Goal: Information Seeking & Learning: Learn about a topic

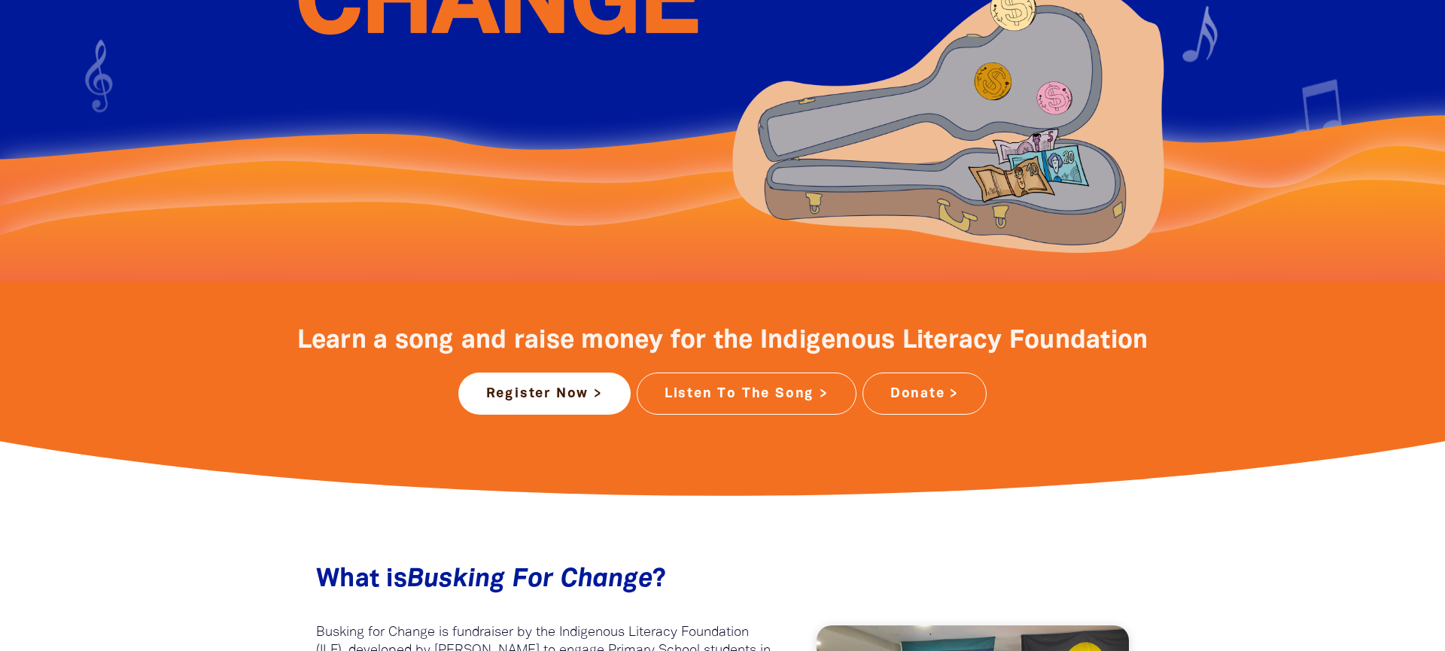
scroll to position [382, 0]
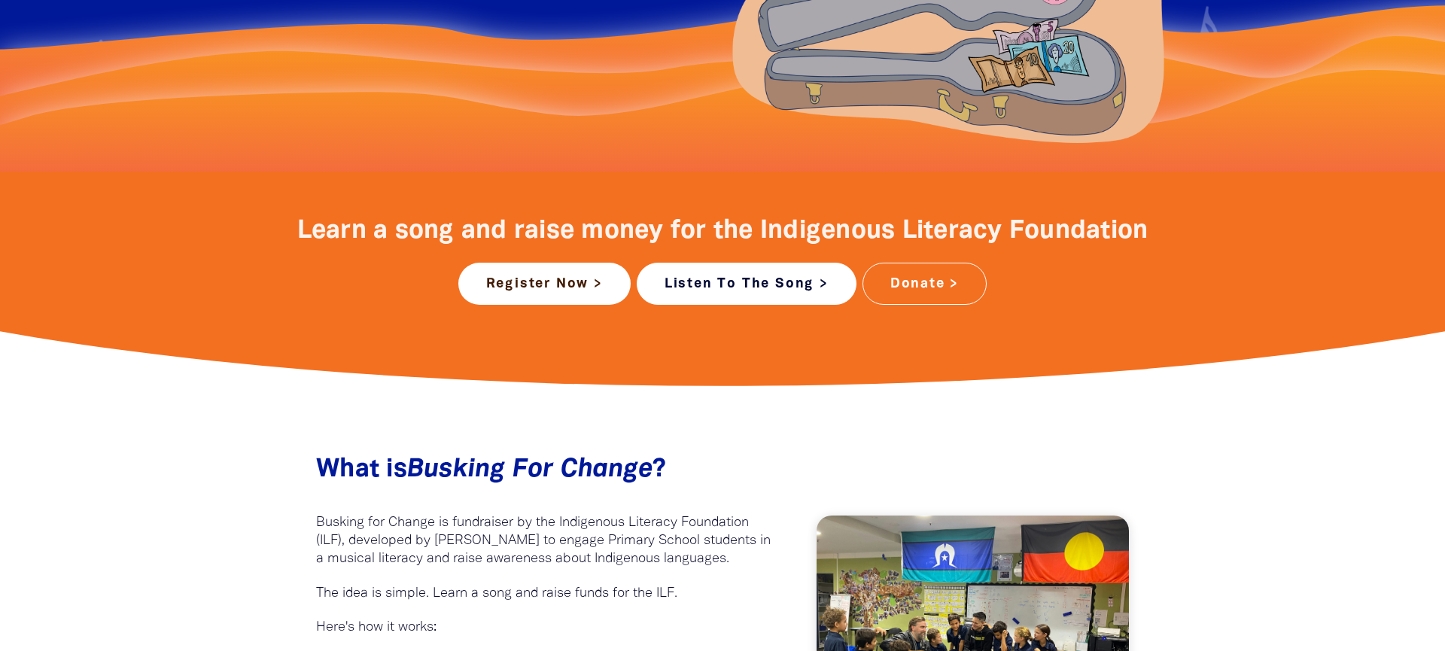
click at [797, 287] on link "Listen To The Song >" at bounding box center [747, 284] width 220 height 42
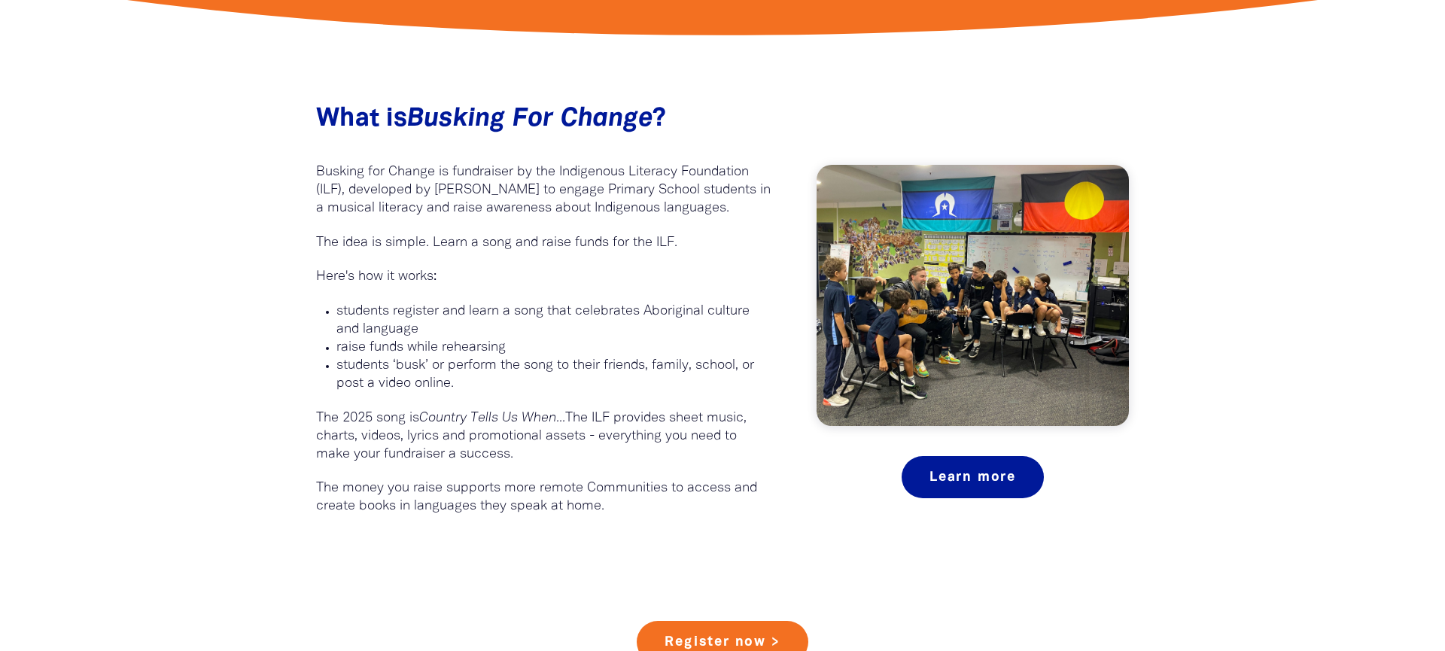
scroll to position [818, 0]
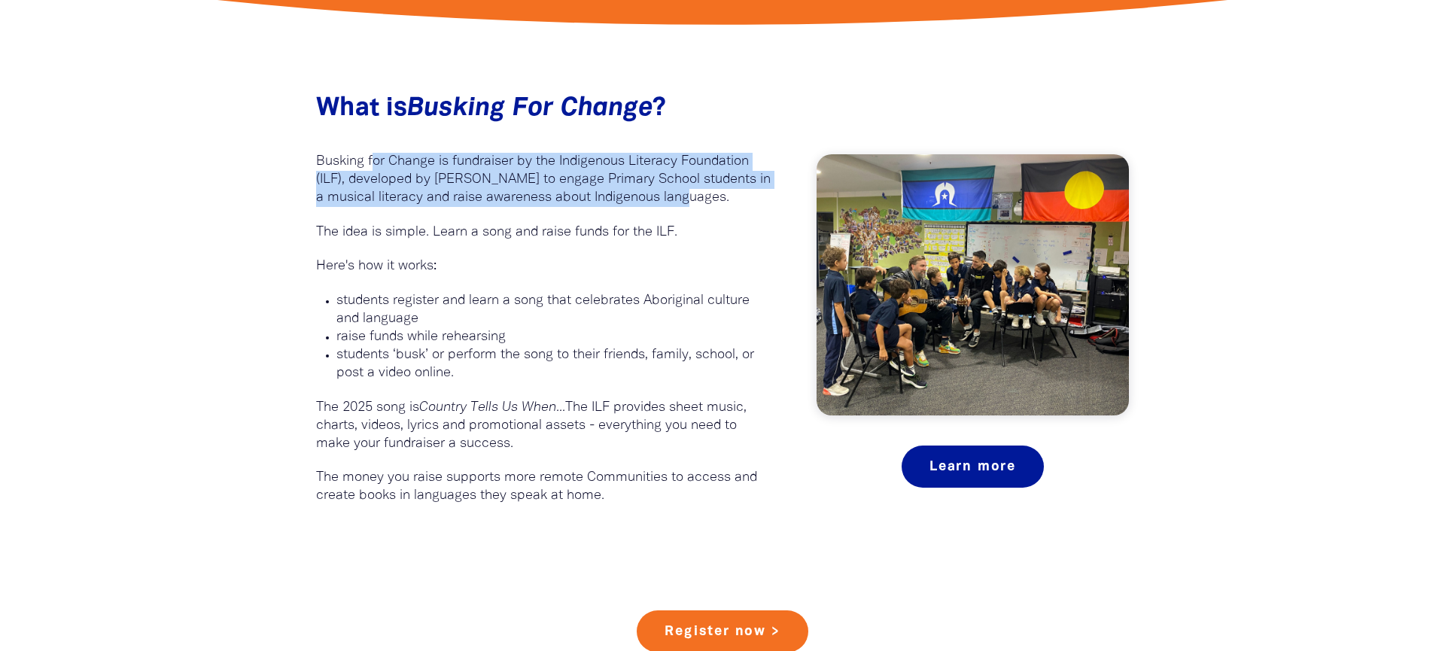
drag, startPoint x: 375, startPoint y: 159, endPoint x: 711, endPoint y: 195, distance: 337.7
click at [711, 195] on p "Busking for Change is fundraiser by the Indigenous Literacy Foundation (ILF), d…" at bounding box center [543, 180] width 455 height 54
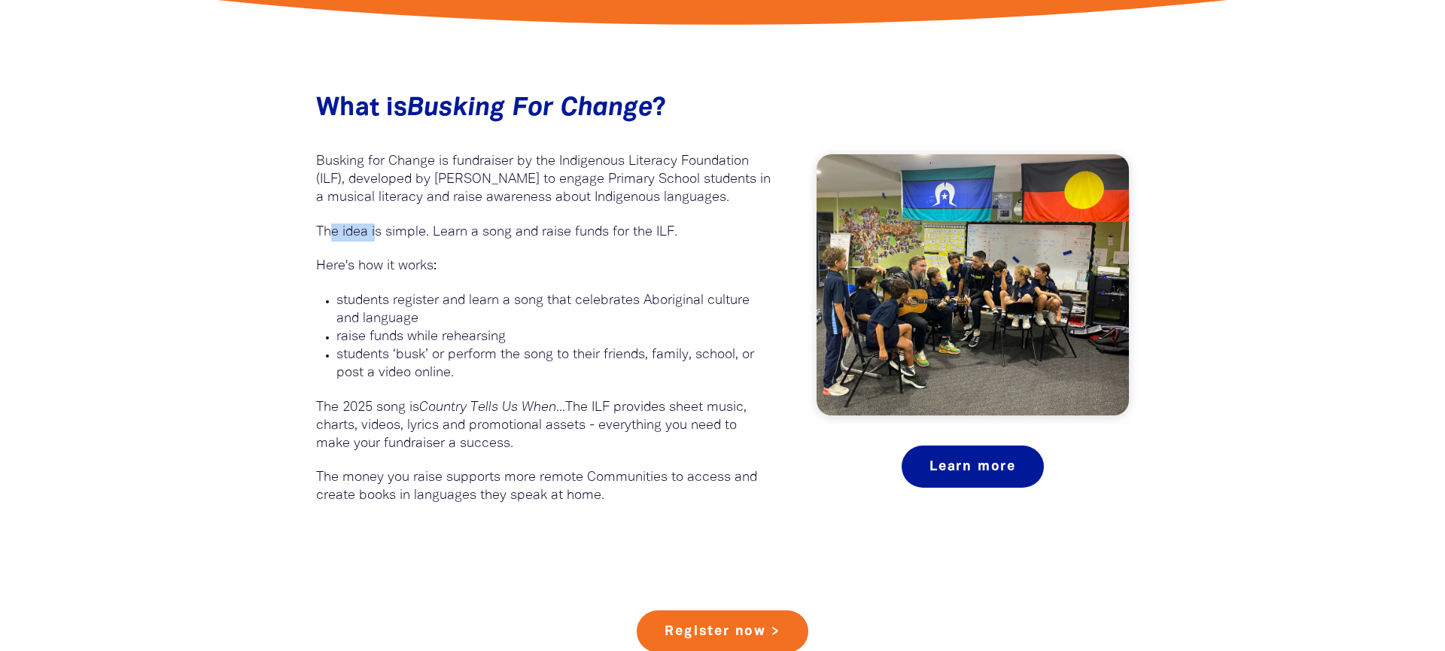
drag, startPoint x: 341, startPoint y: 230, endPoint x: 385, endPoint y: 229, distance: 44.4
click at [384, 229] on p "The idea is simple. Learn a song and raise funds for the ILF." at bounding box center [543, 233] width 455 height 18
drag, startPoint x: 446, startPoint y: 227, endPoint x: 688, endPoint y: 227, distance: 242.4
click at [678, 227] on p "The idea is simple. Learn a song and raise funds for the ILF." at bounding box center [543, 233] width 455 height 18
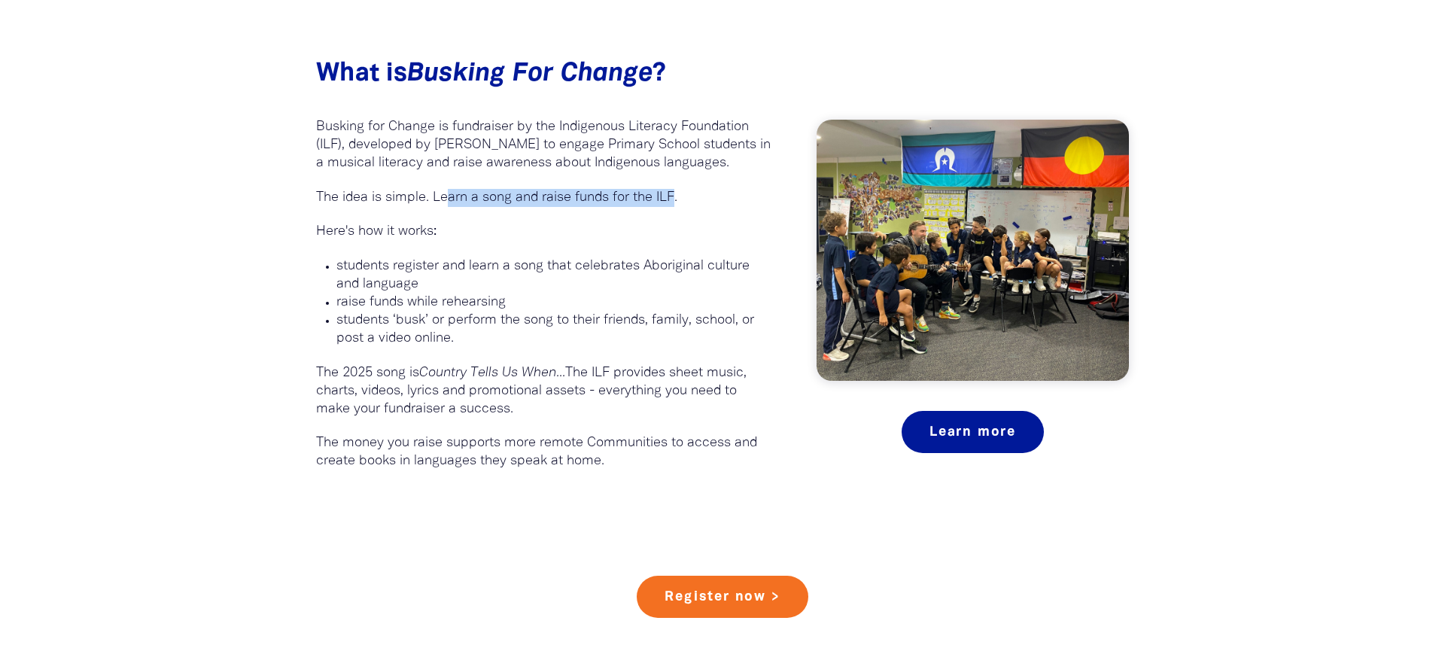
scroll to position [861, 0]
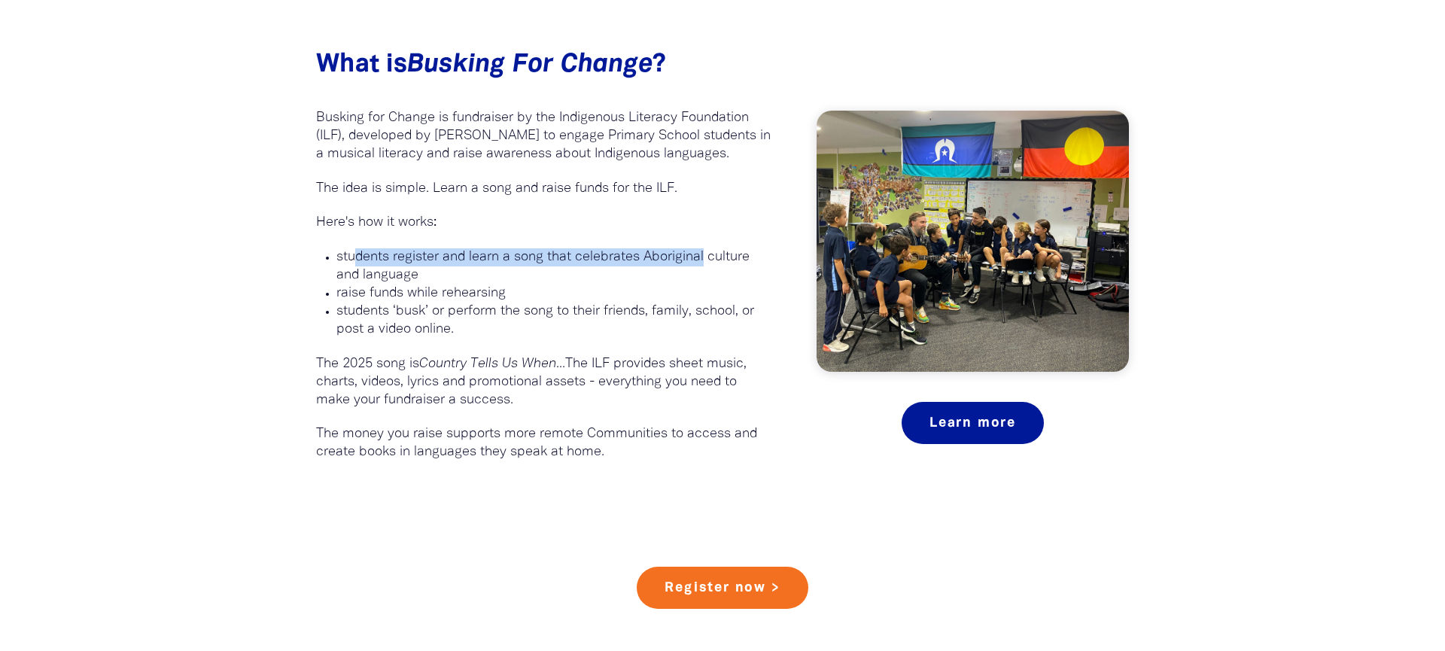
drag, startPoint x: 360, startPoint y: 257, endPoint x: 705, endPoint y: 252, distance: 345.6
click at [709, 251] on p "students register and learn a song that celebrates Aboriginal culture and langu…" at bounding box center [553, 266] width 435 height 36
click at [455, 258] on p "students register and learn a song that celebrates Aboriginal culture and langu…" at bounding box center [553, 266] width 435 height 36
drag, startPoint x: 455, startPoint y: 258, endPoint x: 380, endPoint y: 285, distance: 79.8
click at [379, 280] on p "students register and learn a song that celebrates Aboriginal culture and langu…" at bounding box center [553, 266] width 435 height 36
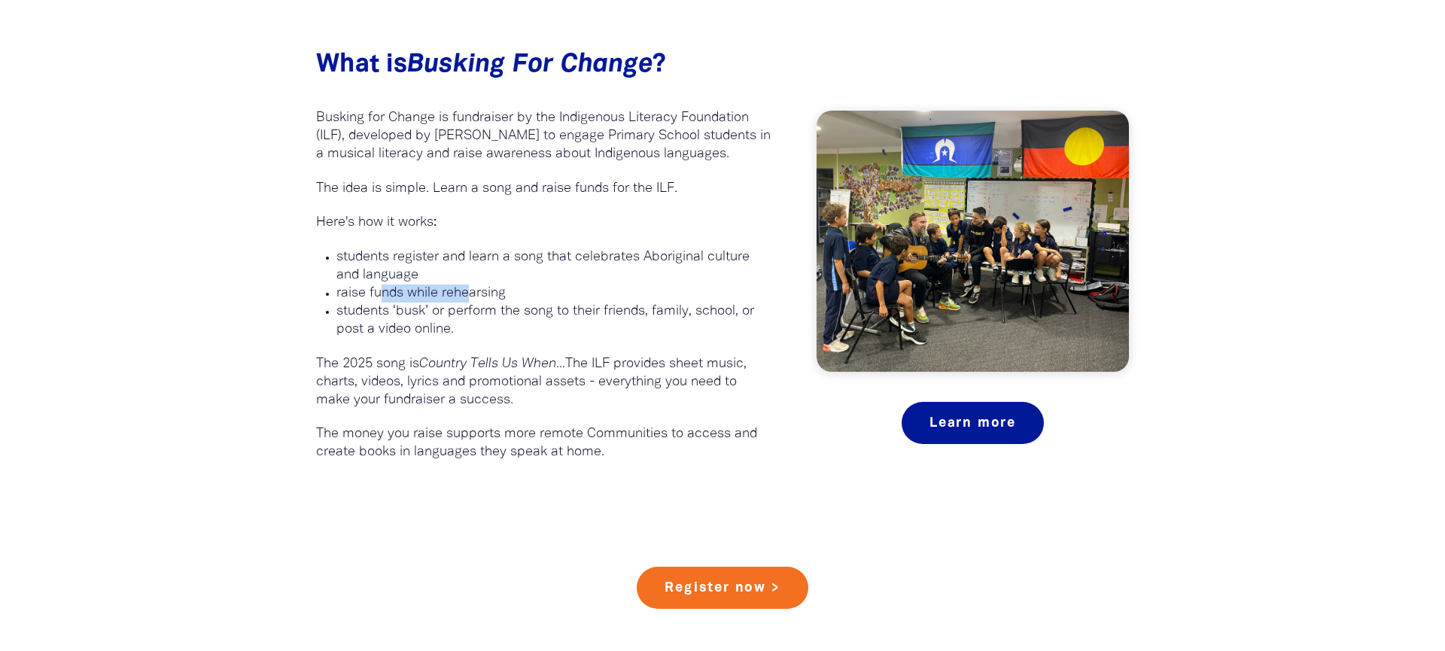
drag, startPoint x: 410, startPoint y: 291, endPoint x: 471, endPoint y: 291, distance: 61.7
click at [471, 291] on p "raise funds while rehearsing﻿" at bounding box center [553, 294] width 435 height 18
drag, startPoint x: 379, startPoint y: 304, endPoint x: 529, endPoint y: 314, distance: 150.9
click at [516, 313] on p "students ‘busk’ or perform the song to their friends, family, school, or post a…" at bounding box center [553, 321] width 435 height 36
drag, startPoint x: 562, startPoint y: 311, endPoint x: 621, endPoint y: 312, distance: 58.7
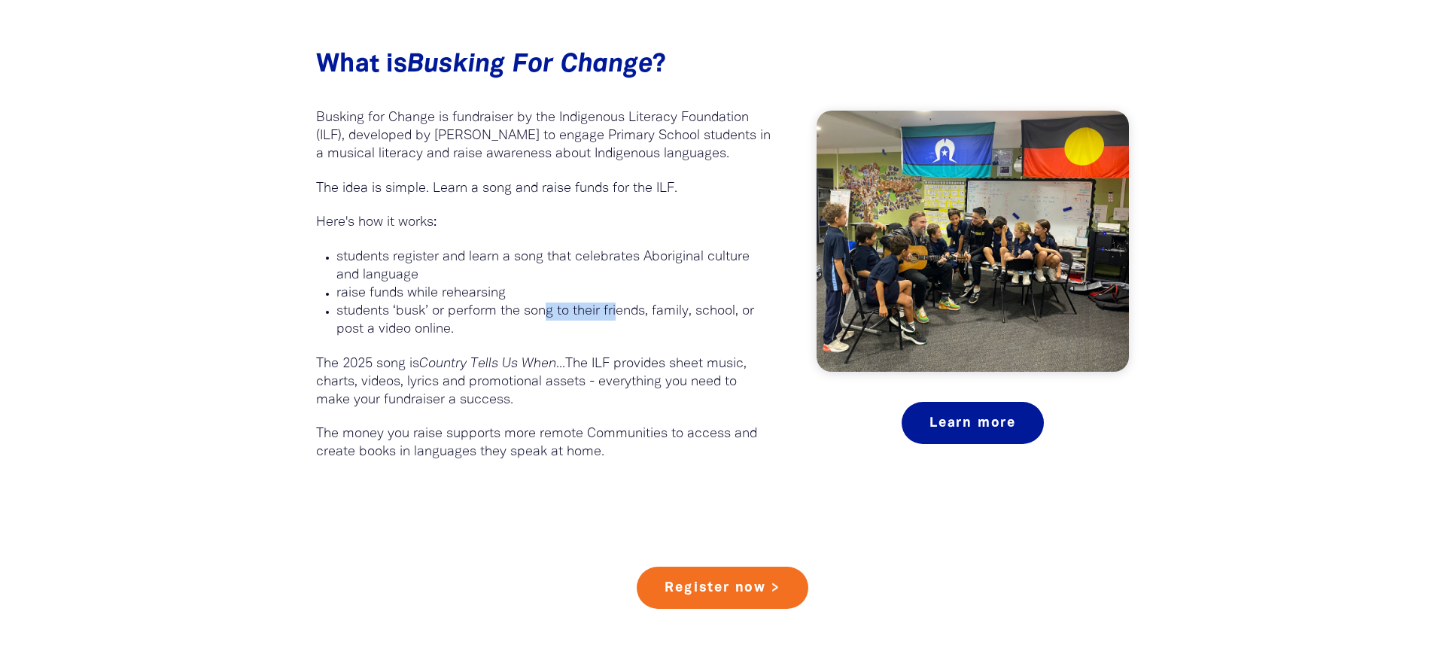
click at [621, 312] on p "students ‘busk’ or perform the song to their friends, family, school, or post a…" at bounding box center [553, 321] width 435 height 36
drag, startPoint x: 696, startPoint y: 311, endPoint x: 741, endPoint y: 312, distance: 45.9
click at [750, 312] on p "students ‘busk’ or perform the song to their friends, family, school, or post a…" at bounding box center [553, 321] width 435 height 36
drag, startPoint x: 391, startPoint y: 330, endPoint x: 449, endPoint y: 329, distance: 57.2
click at [446, 329] on p "students ‘busk’ or perform the song to their friends, family, school, or post a…" at bounding box center [553, 321] width 435 height 36
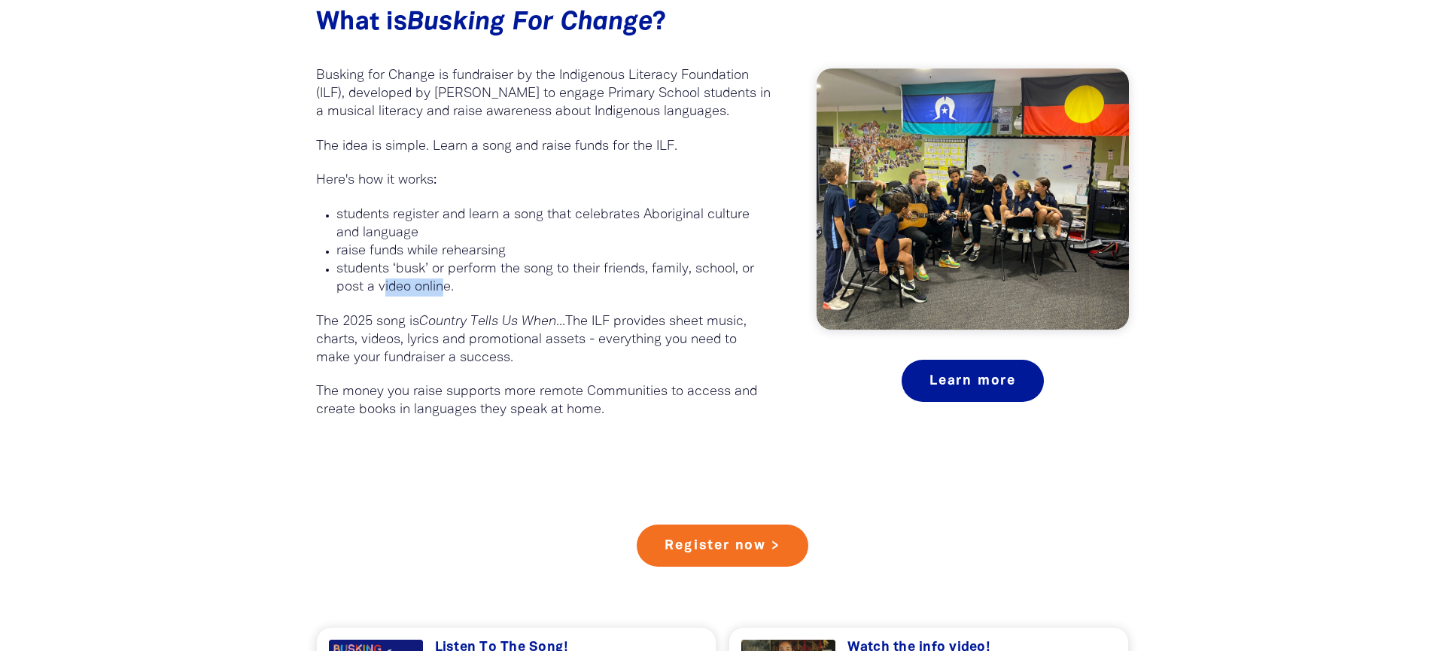
scroll to position [910, 0]
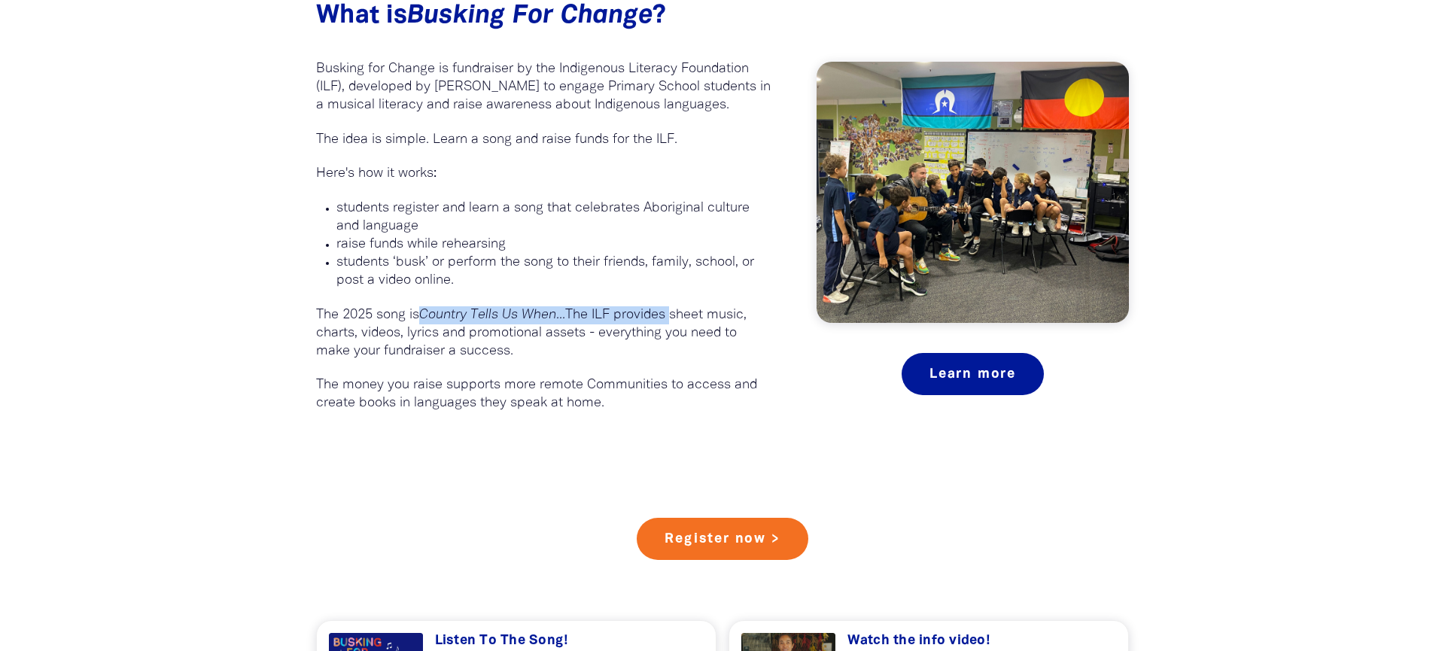
drag, startPoint x: 424, startPoint y: 317, endPoint x: 677, endPoint y: 315, distance: 253.7
click at [677, 315] on p "The 2025 song is Country Tells Us When... The ILF provides sheet music, charts,…" at bounding box center [543, 333] width 455 height 54
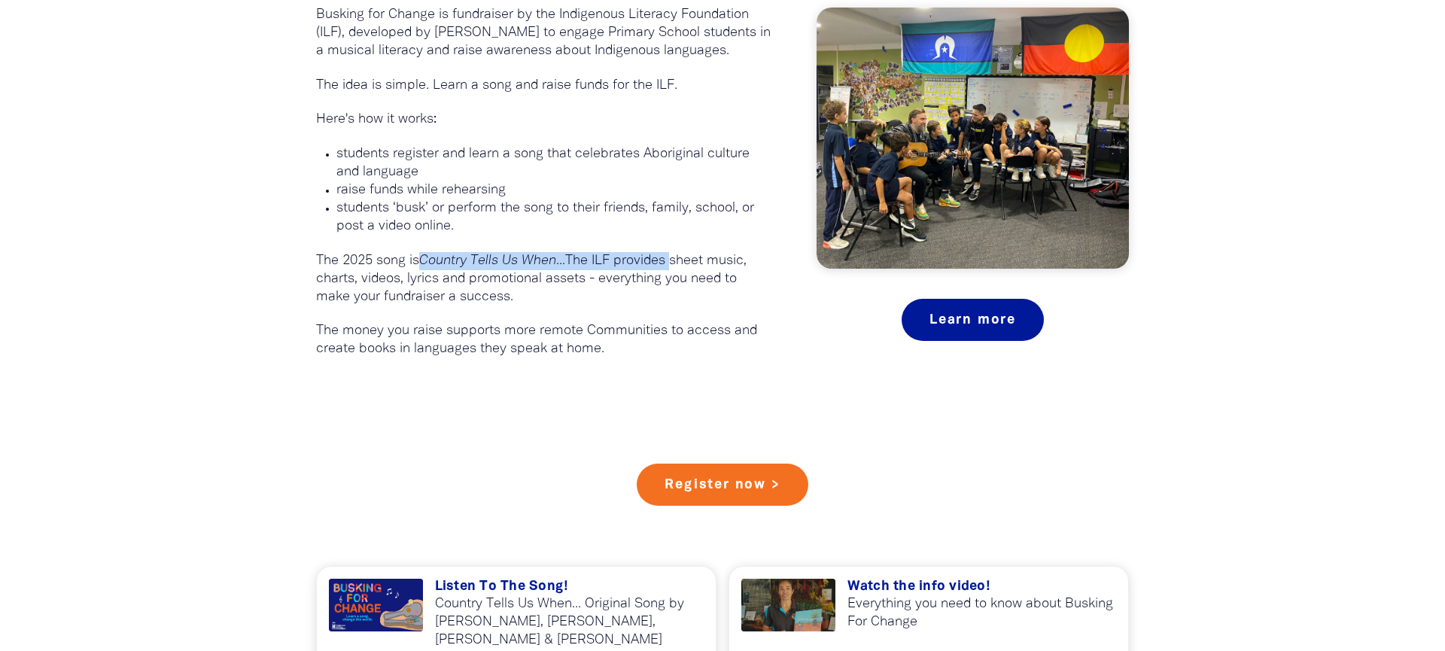
scroll to position [967, 0]
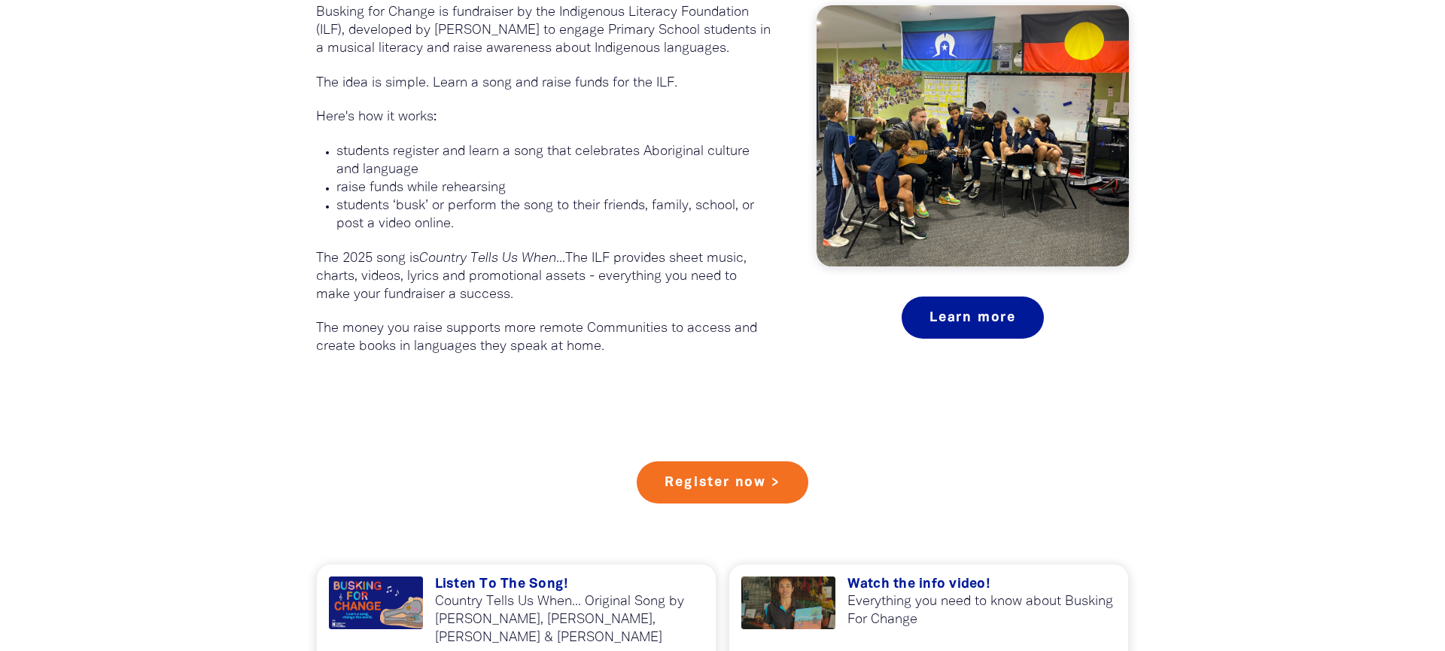
click at [656, 253] on p "The 2025 song is Country Tells Us When... The ILF provides sheet music, charts,…" at bounding box center [543, 277] width 455 height 54
drag, startPoint x: 337, startPoint y: 279, endPoint x: 561, endPoint y: 279, distance: 223.6
click at [546, 278] on p "The 2025 song is Country Tells Us When... The ILF provides sheet music, charts,…" at bounding box center [543, 277] width 455 height 54
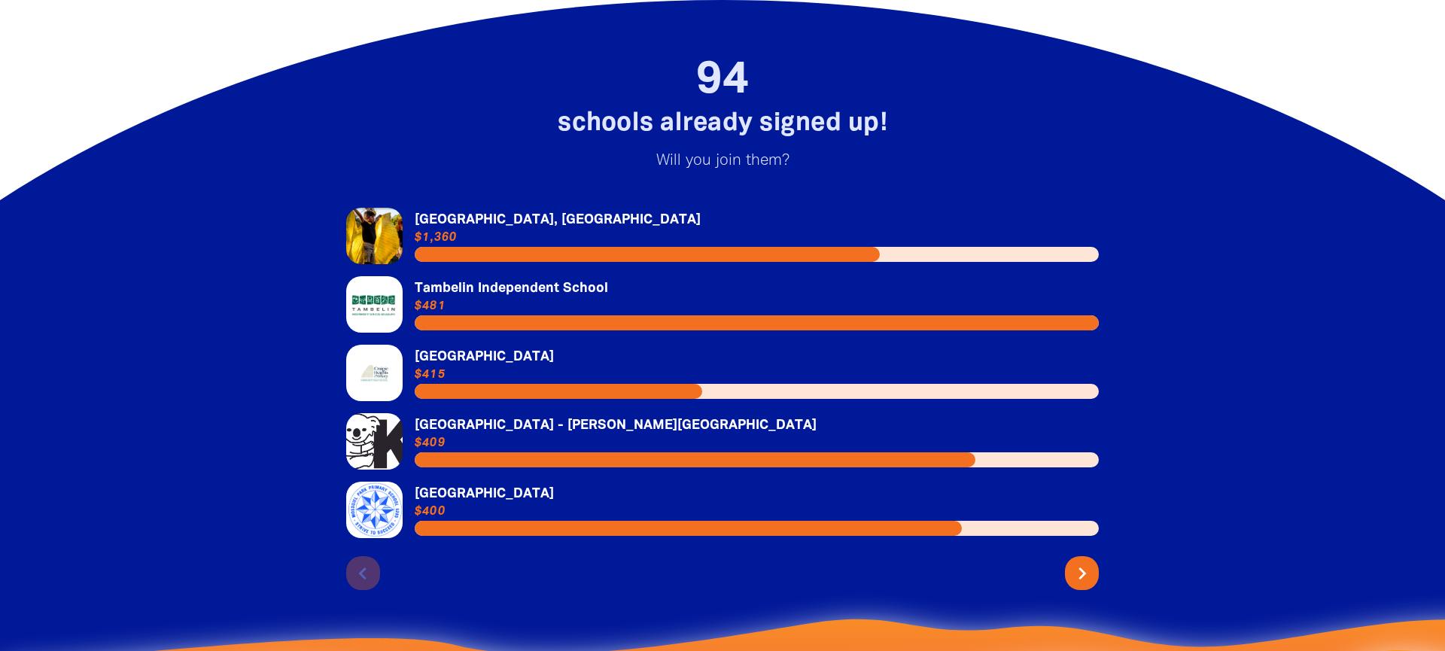
scroll to position [3180, 0]
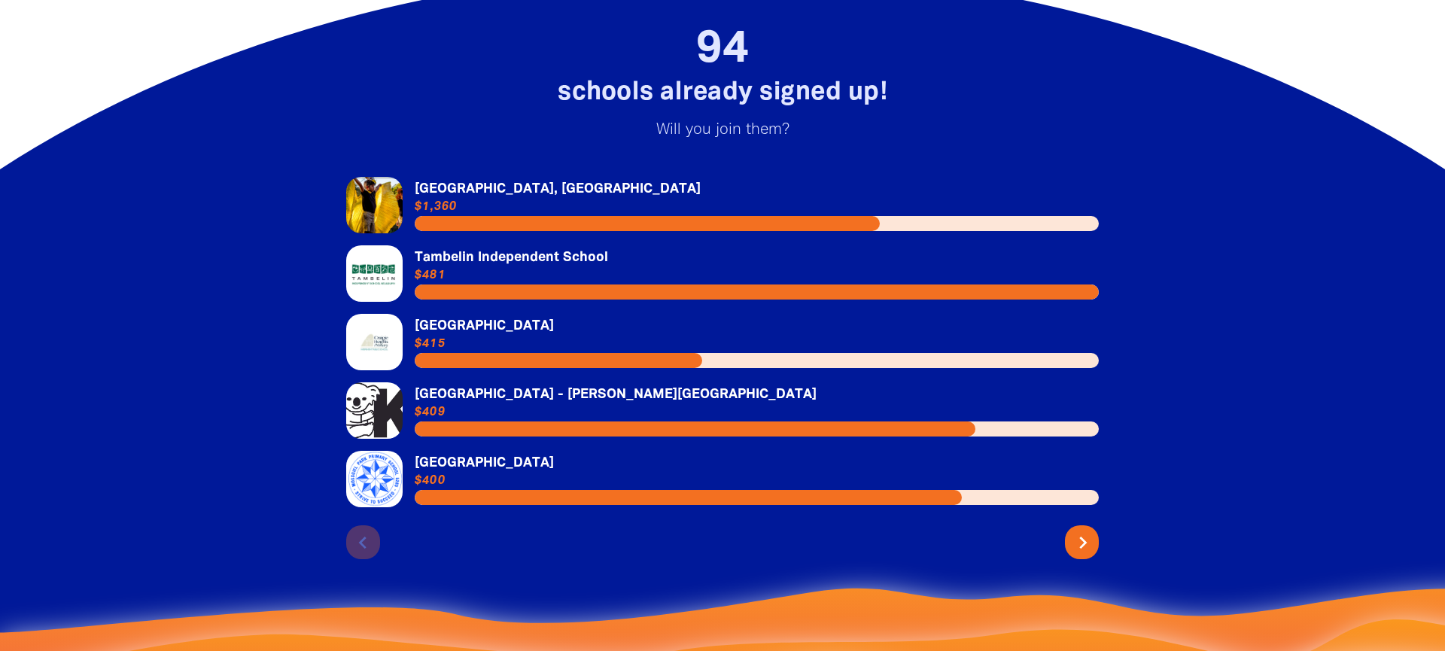
click at [1086, 531] on icon "chevron_right" at bounding box center [1083, 543] width 24 height 24
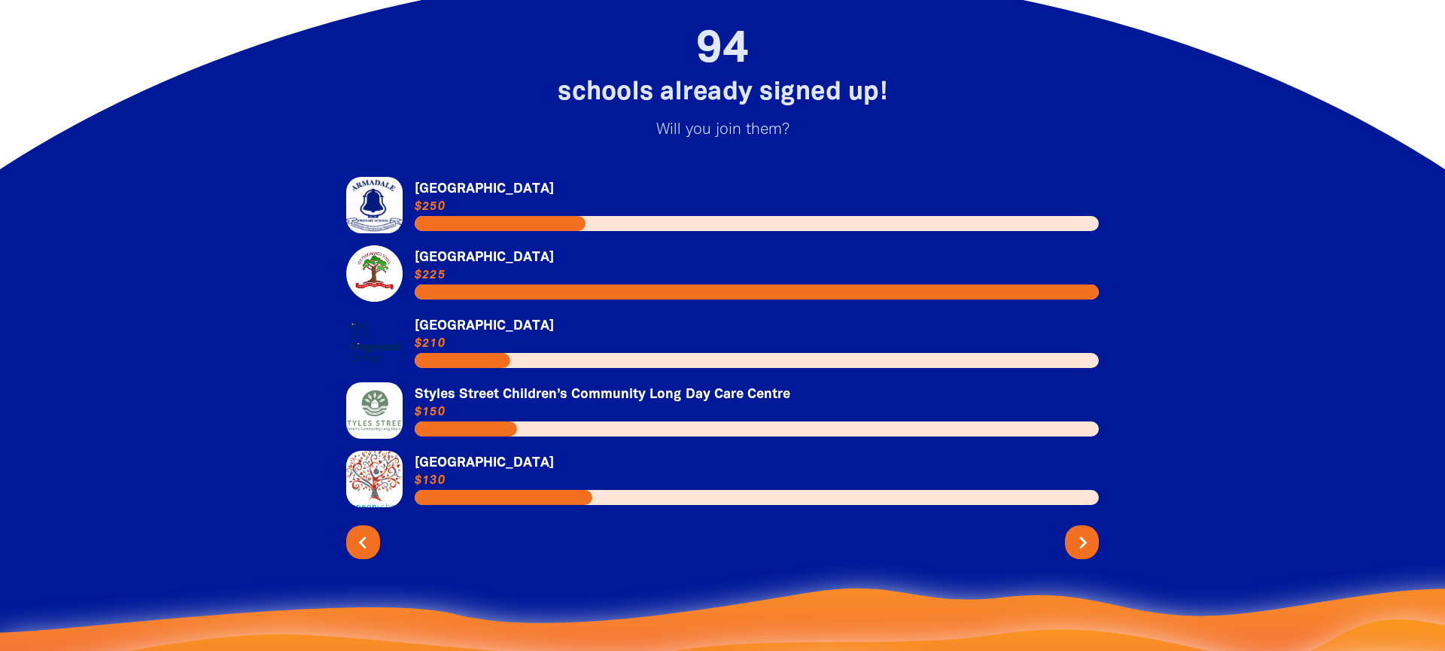
click at [1086, 531] on icon "chevron_right" at bounding box center [1083, 543] width 24 height 24
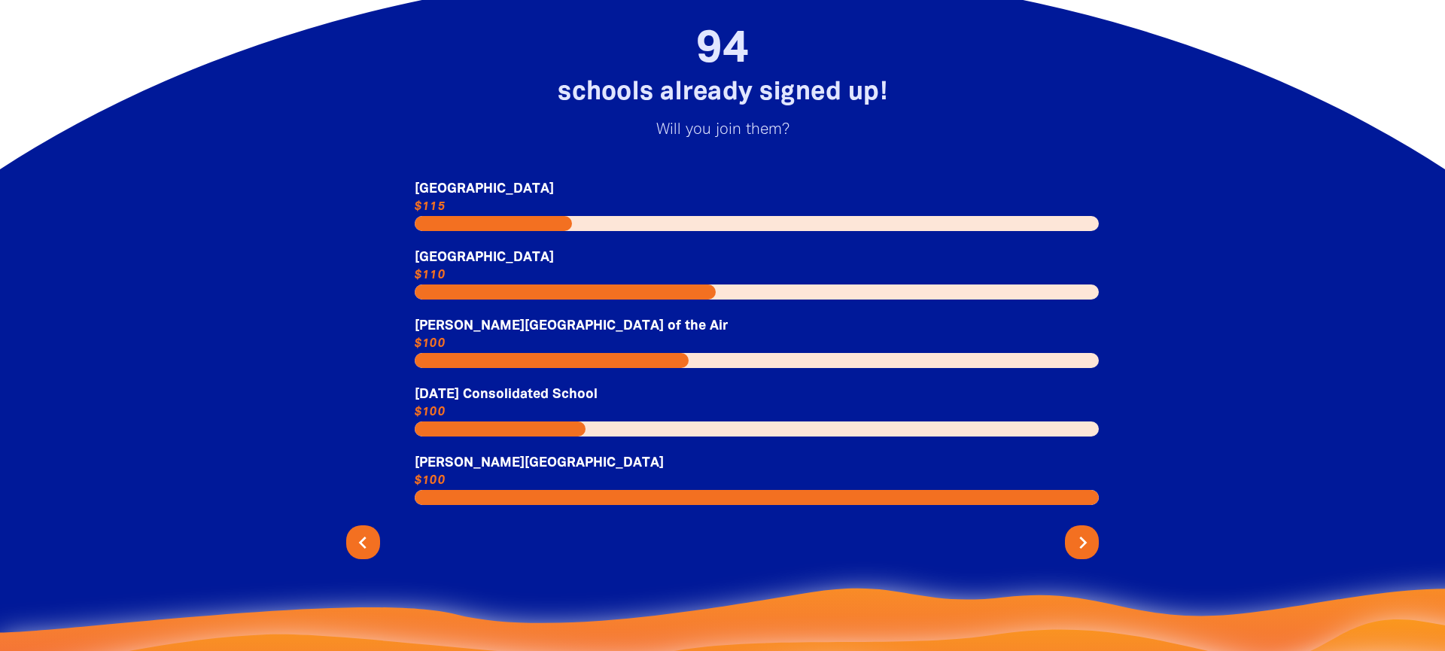
click at [1086, 531] on icon "chevron_right" at bounding box center [1083, 543] width 24 height 24
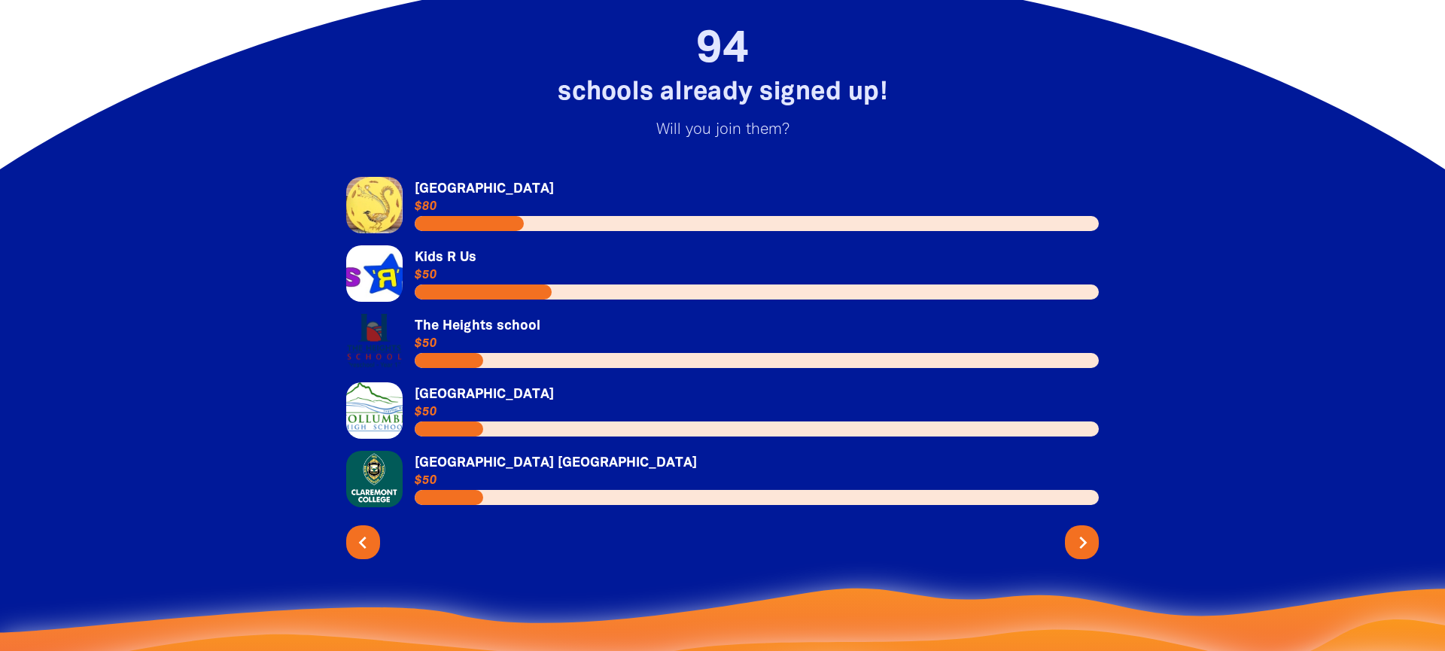
click at [1086, 531] on icon "chevron_right" at bounding box center [1083, 543] width 24 height 24
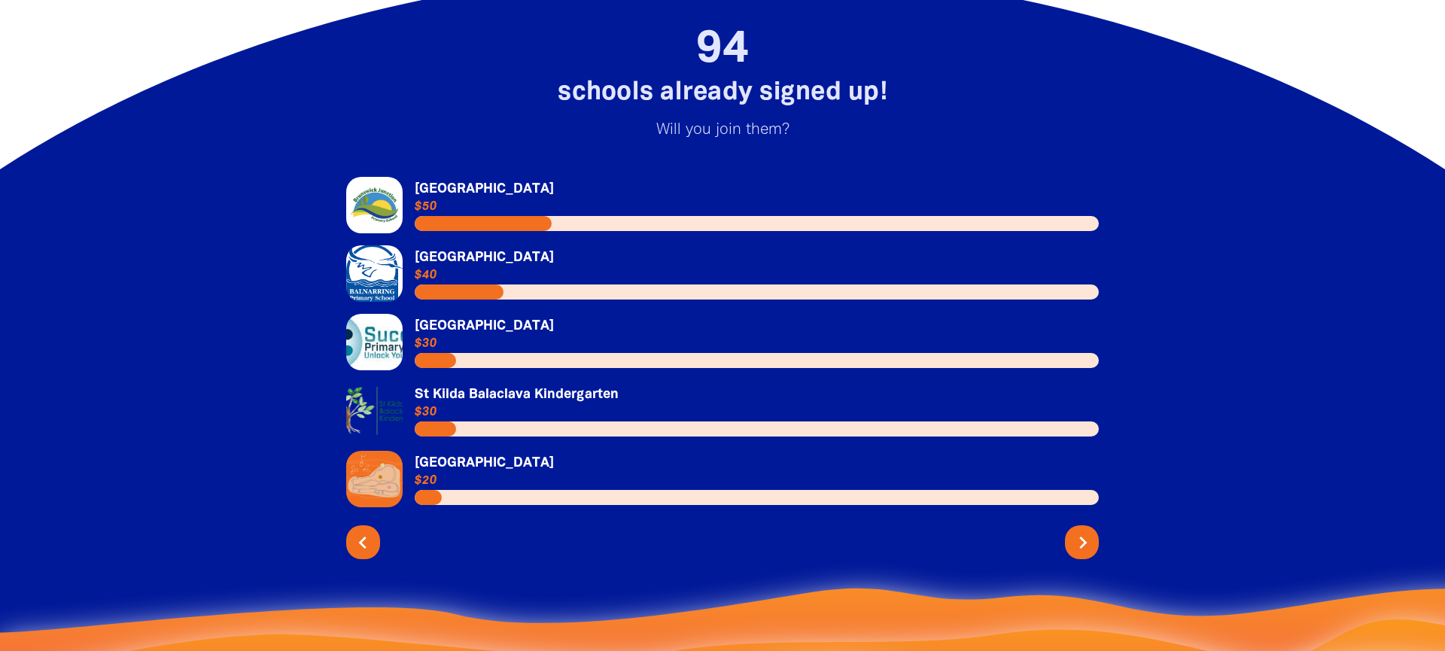
click at [1086, 531] on icon "chevron_right" at bounding box center [1083, 543] width 24 height 24
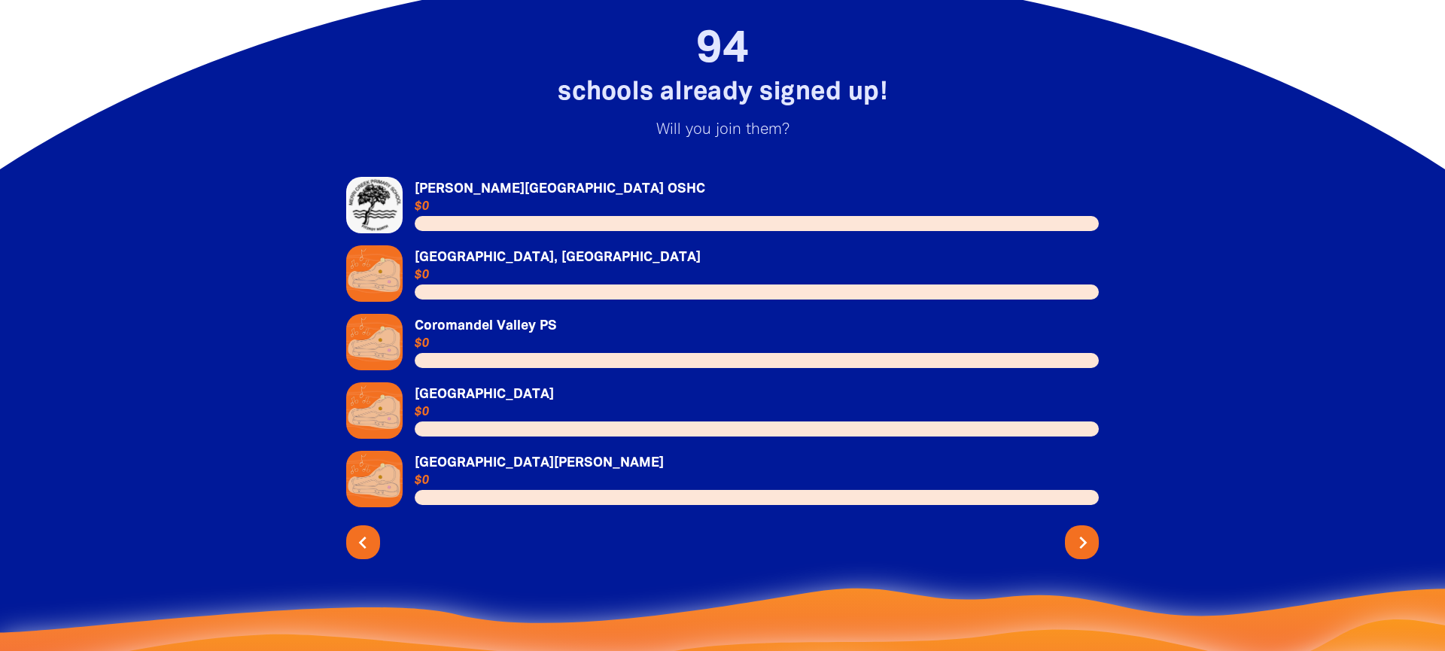
click at [1086, 531] on icon "chevron_right" at bounding box center [1083, 543] width 24 height 24
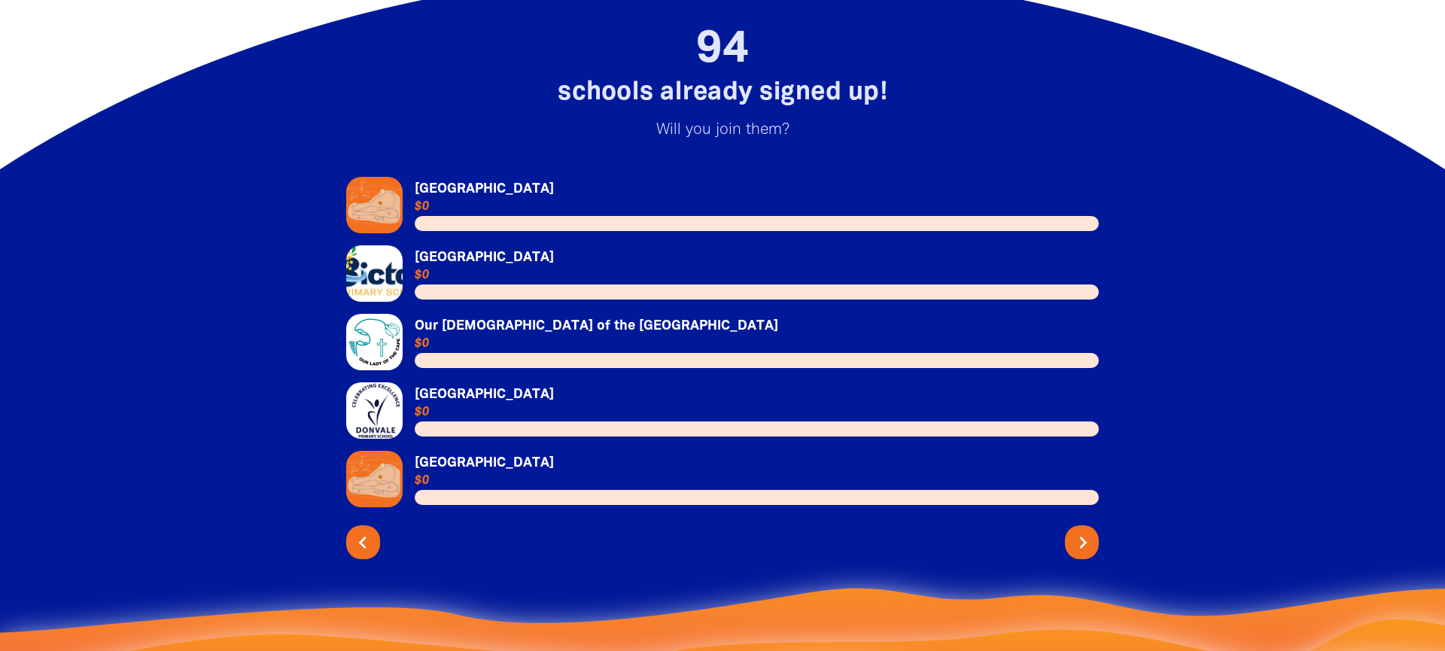
click at [1086, 531] on icon "chevron_right" at bounding box center [1083, 543] width 24 height 24
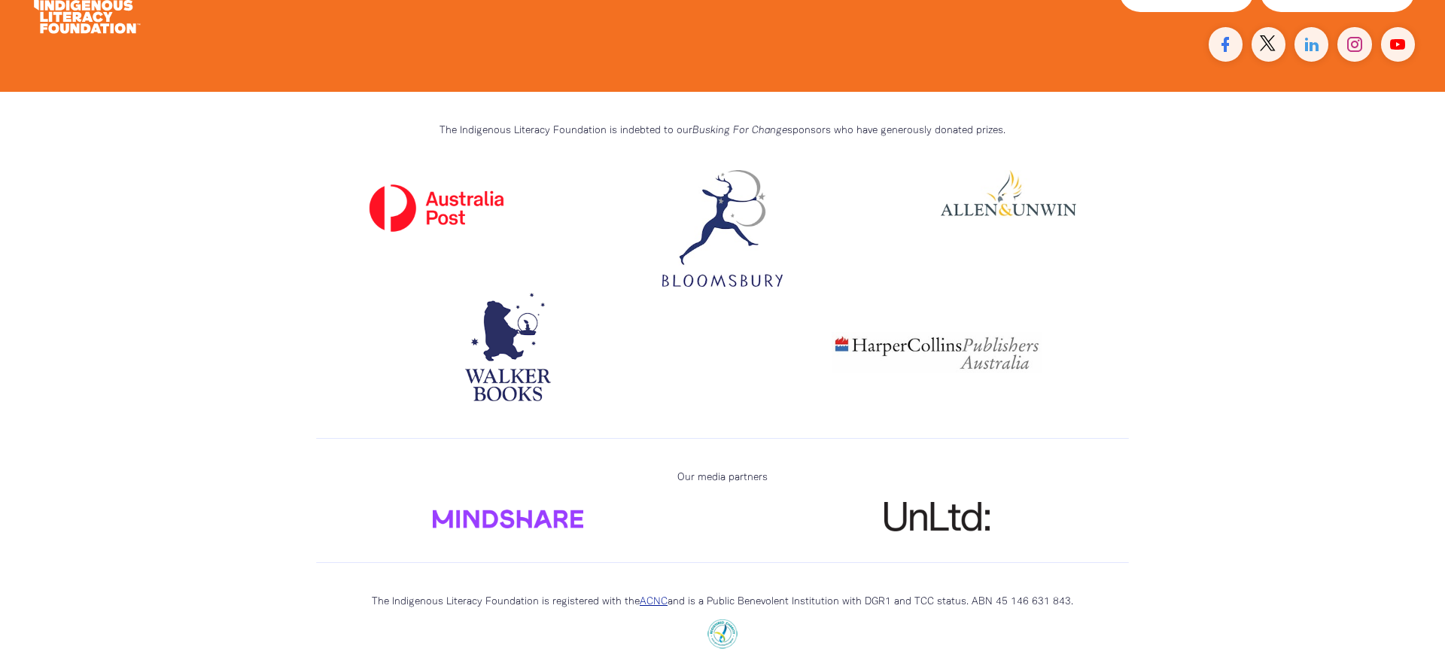
scroll to position [4346, 0]
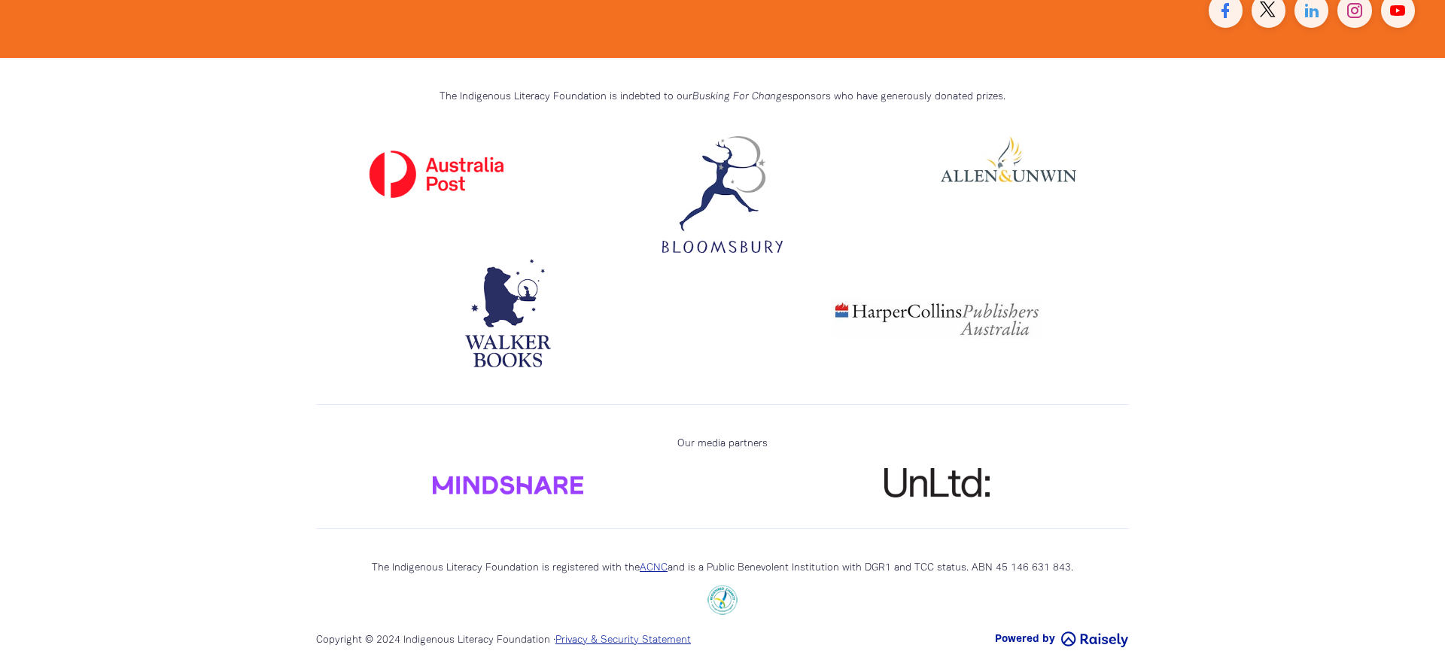
click at [513, 476] on img at bounding box center [508, 485] width 151 height 19
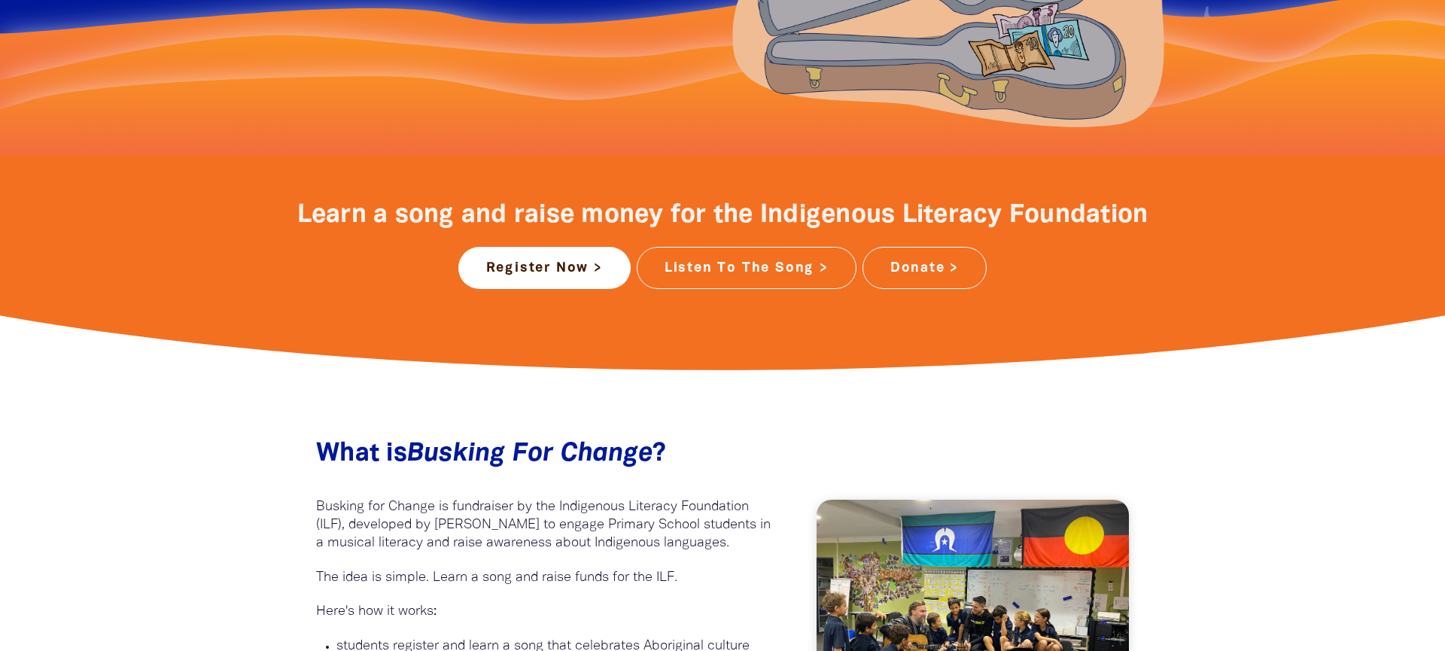
scroll to position [0, 0]
